Goal: Entertainment & Leisure: Consume media (video, audio)

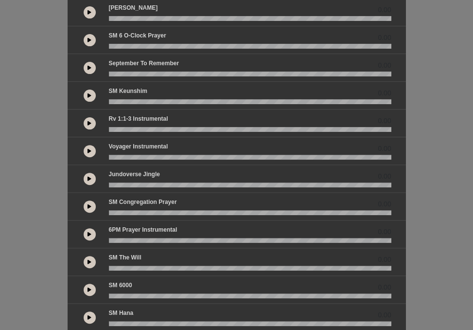
scroll to position [152, 0]
click at [82, 112] on div "0.00" at bounding box center [237, 123] width 338 height 28
click at [91, 119] on button at bounding box center [90, 123] width 12 height 12
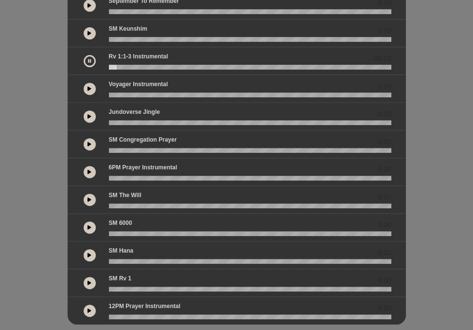
scroll to position [230, 0]
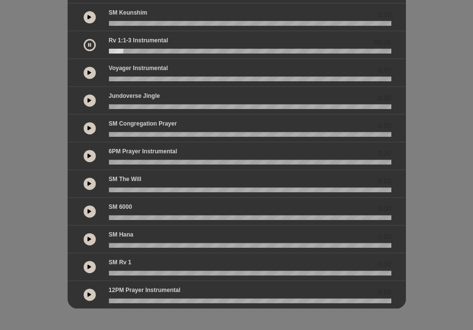
click at [89, 292] on icon at bounding box center [90, 294] width 4 height 5
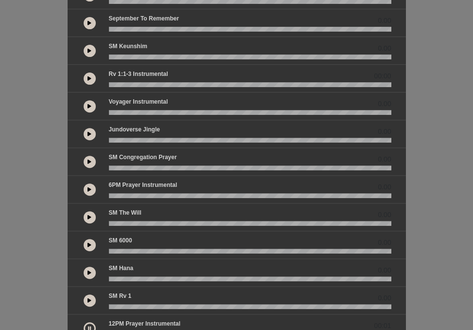
scroll to position [178, 0]
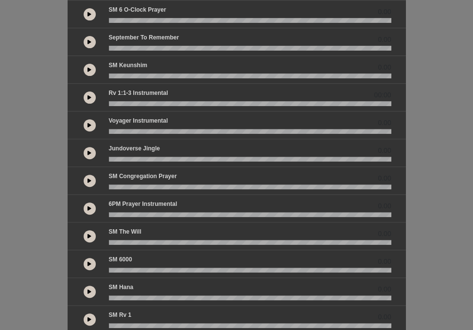
click at [92, 208] on button at bounding box center [90, 208] width 12 height 12
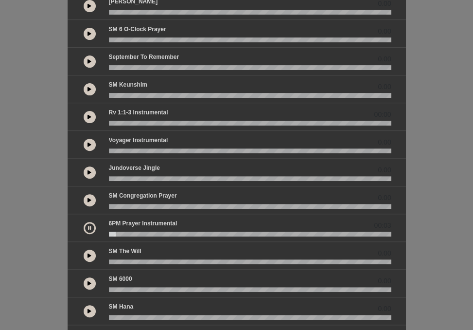
scroll to position [156, 0]
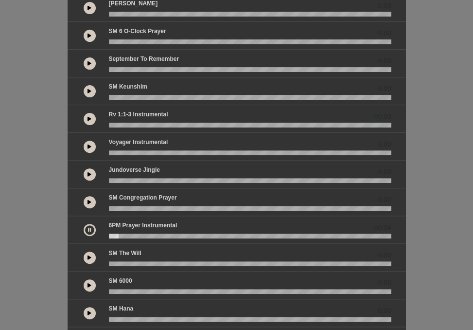
click at [89, 149] on button at bounding box center [90, 147] width 12 height 12
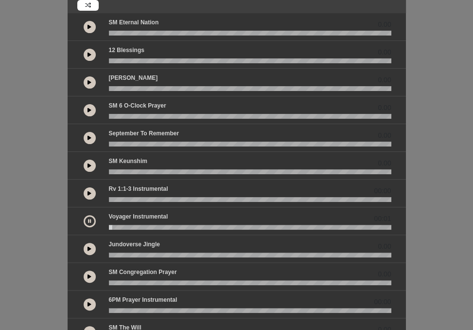
scroll to position [80, 0]
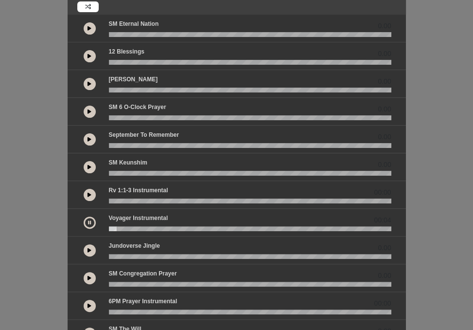
click at [84, 198] on div at bounding box center [90, 195] width 12 height 12
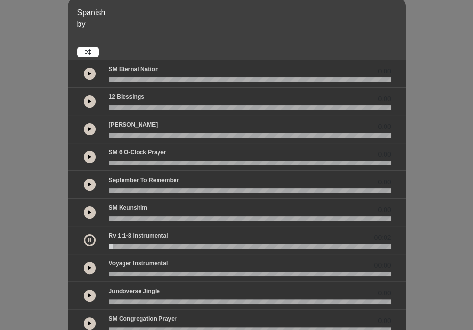
scroll to position [34, 0]
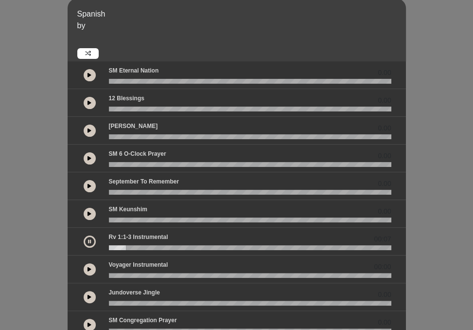
click at [88, 236] on button at bounding box center [90, 241] width 12 height 12
click at [112, 246] on wave at bounding box center [250, 247] width 283 height 5
click at [110, 249] on wave at bounding box center [250, 247] width 283 height 5
click at [163, 85] on div "0.00" at bounding box center [237, 75] width 338 height 28
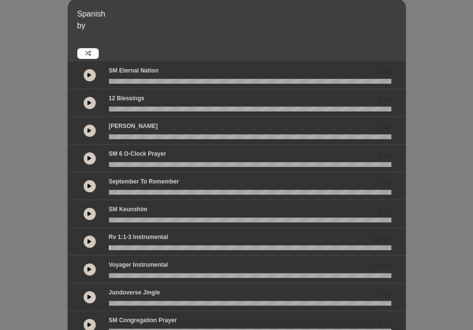
click at [163, 85] on div "0.00" at bounding box center [237, 75] width 338 height 28
click at [89, 241] on icon at bounding box center [90, 241] width 4 height 5
click at [89, 241] on icon at bounding box center [89, 241] width 3 height 5
click at [112, 247] on wave at bounding box center [250, 247] width 283 height 5
click at [87, 242] on button at bounding box center [90, 241] width 12 height 12
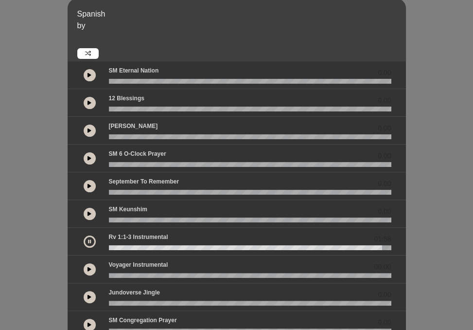
click at [91, 238] on button at bounding box center [90, 241] width 12 height 12
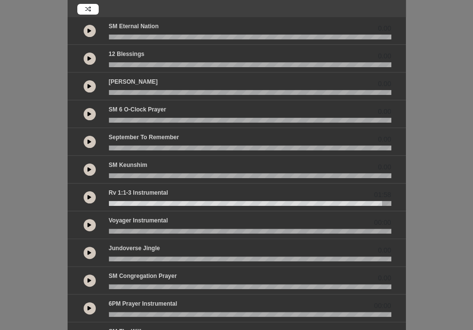
scroll to position [78, 0]
click at [89, 223] on icon at bounding box center [90, 224] width 4 height 5
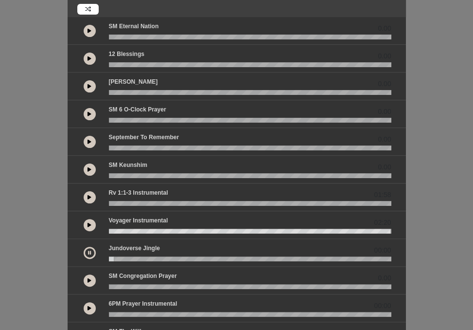
click at [89, 251] on icon at bounding box center [89, 252] width 3 height 5
